Goal: Go to known website: Access a specific website the user already knows

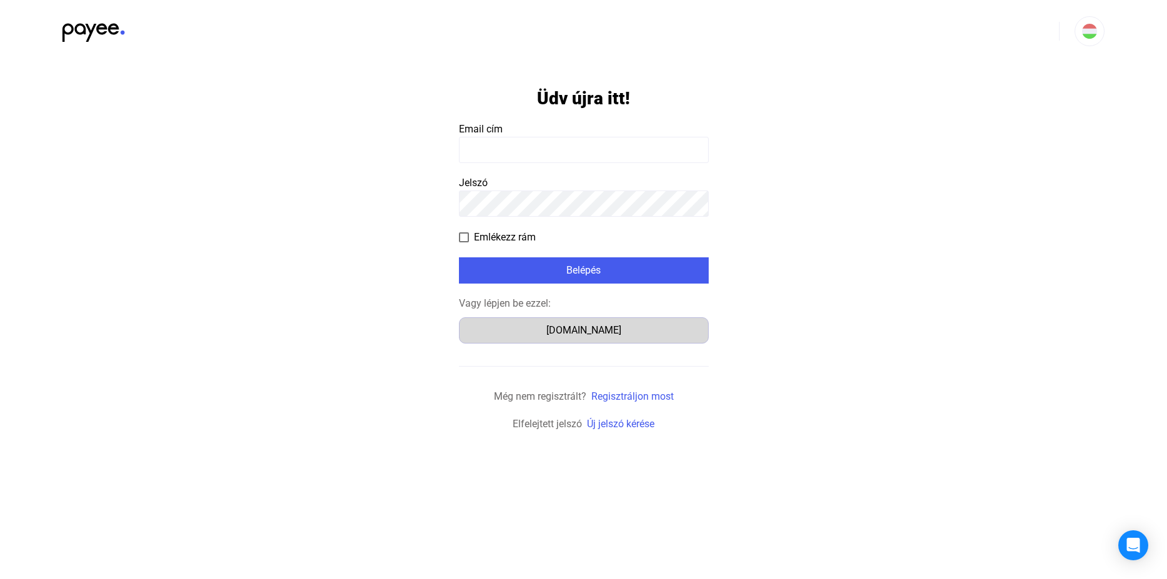
click at [594, 332] on div "[DOMAIN_NAME]" at bounding box center [583, 330] width 241 height 15
